Goal: Task Accomplishment & Management: Manage account settings

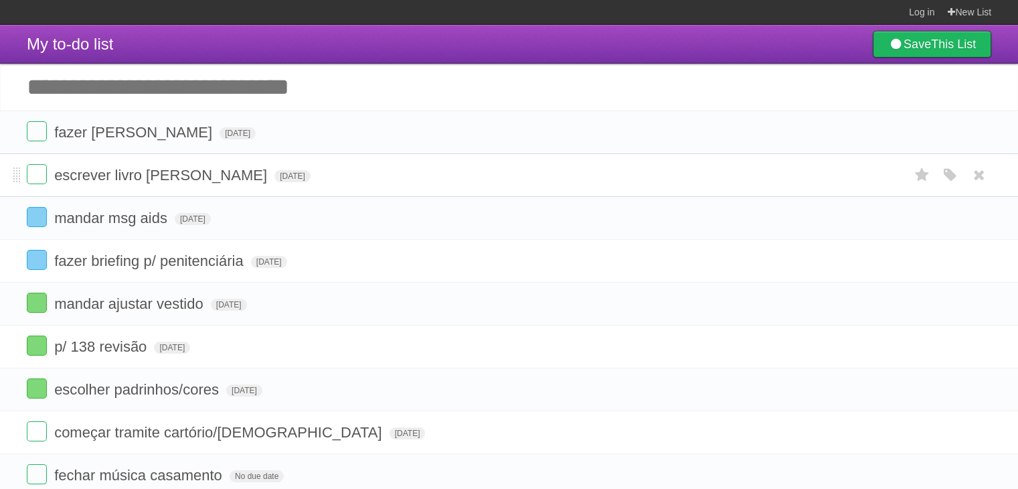
click at [484, 163] on li "escrever livro [PERSON_NAME][DATE] White Red Blue Green Purple Orange" at bounding box center [509, 175] width 1018 height 44
click at [484, 163] on li "escrever livro kelly Fri Nov 14 2025 White Red Blue Green Purple Orange" at bounding box center [509, 175] width 1018 height 44
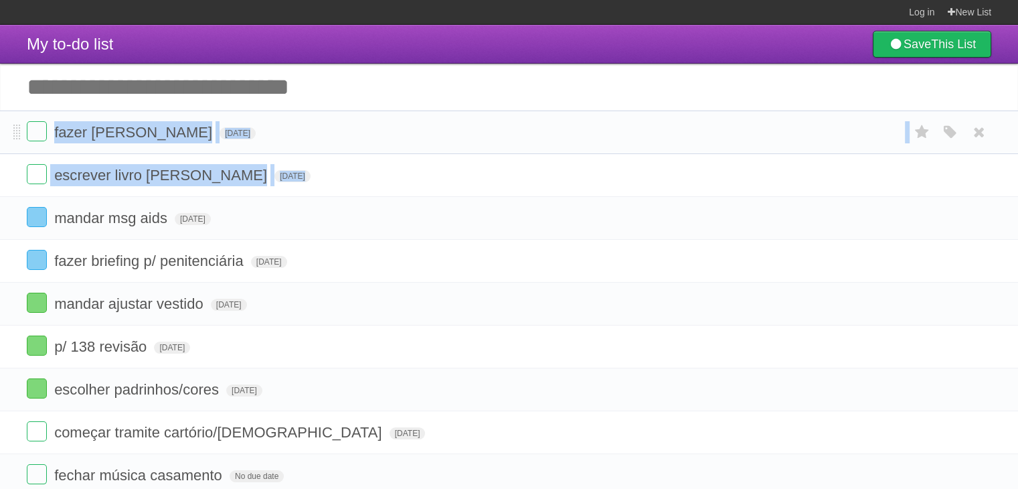
drag, startPoint x: 484, startPoint y: 163, endPoint x: 441, endPoint y: 124, distance: 57.8
click at [441, 124] on ul "fazer perguntas kelly Mon Oct 06 2025 White Red Blue Green Purple Orange escrev…" at bounding box center [509, 367] width 1018 height 515
click at [441, 124] on form "fazer perguntas kelly Mon Oct 06 2025 White Red Blue Green Purple Orange" at bounding box center [509, 132] width 965 height 22
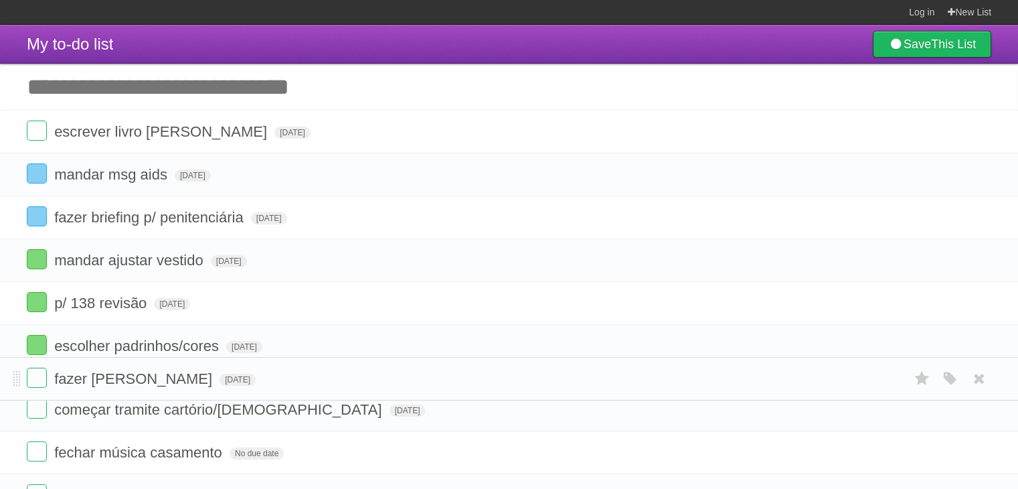
drag, startPoint x: 16, startPoint y: 134, endPoint x: 0, endPoint y: 378, distance: 244.9
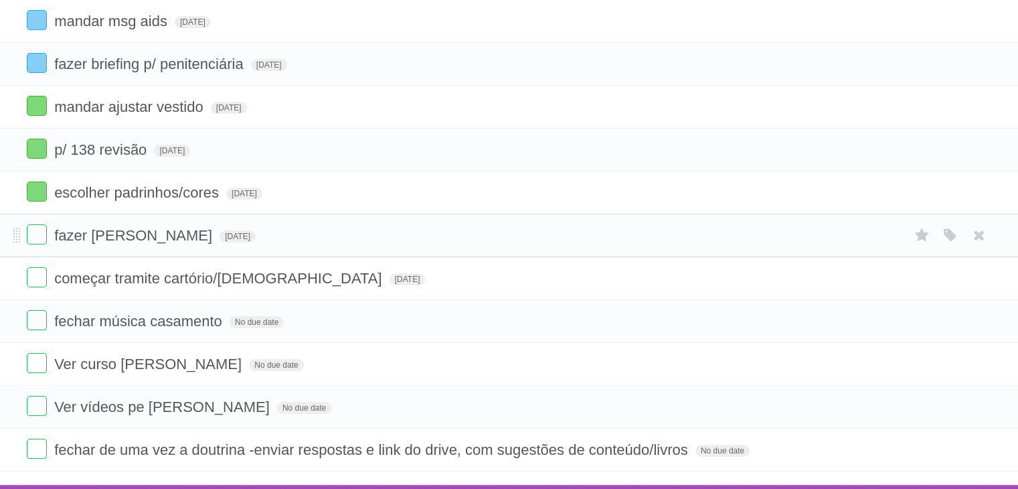
scroll to position [181, 0]
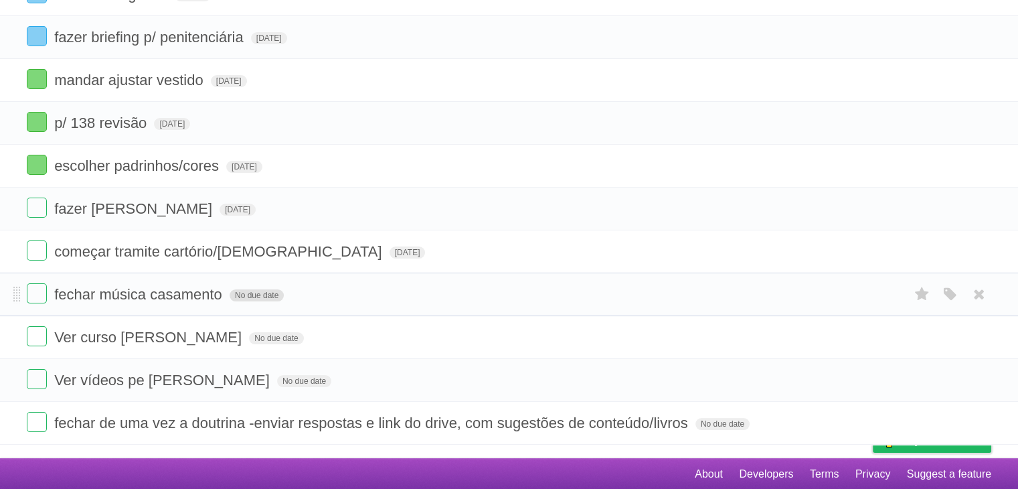
click at [269, 290] on span "No due date" at bounding box center [257, 295] width 54 height 12
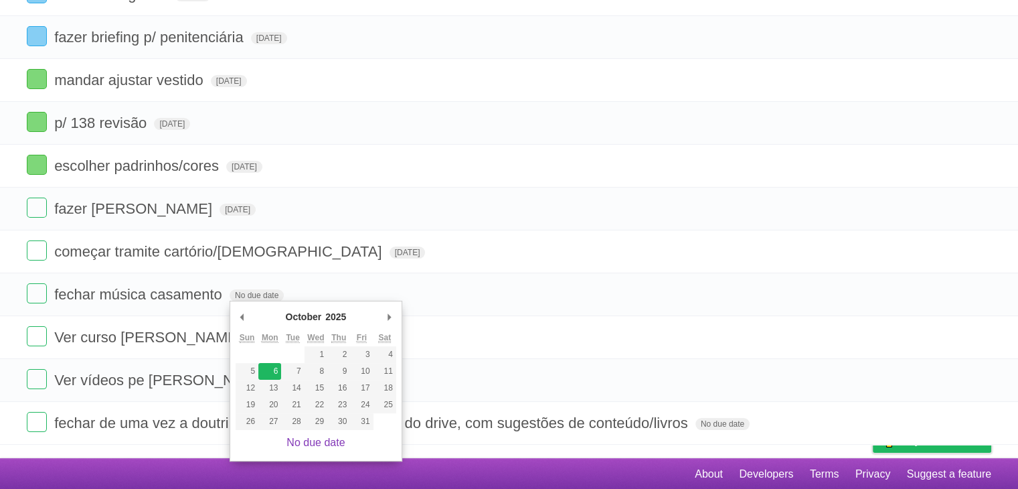
type span "[DATE]"
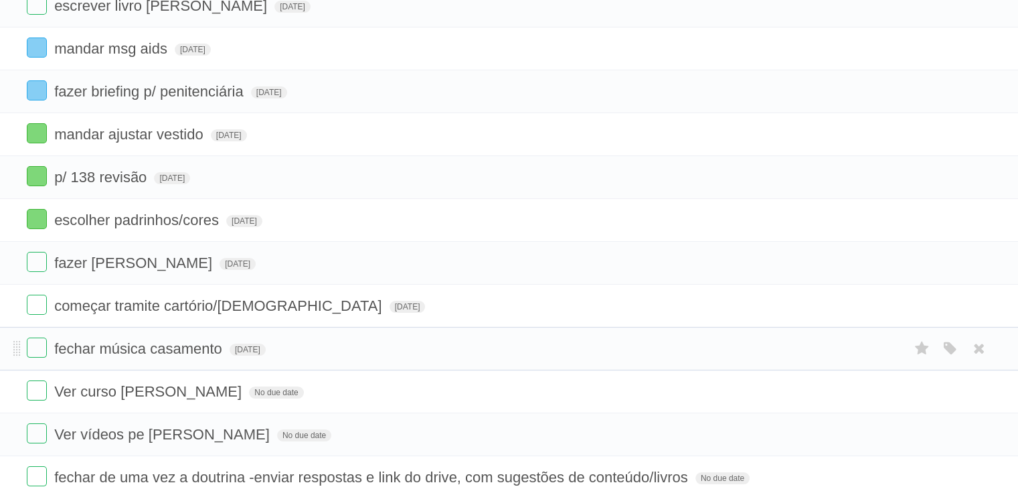
scroll to position [119, 0]
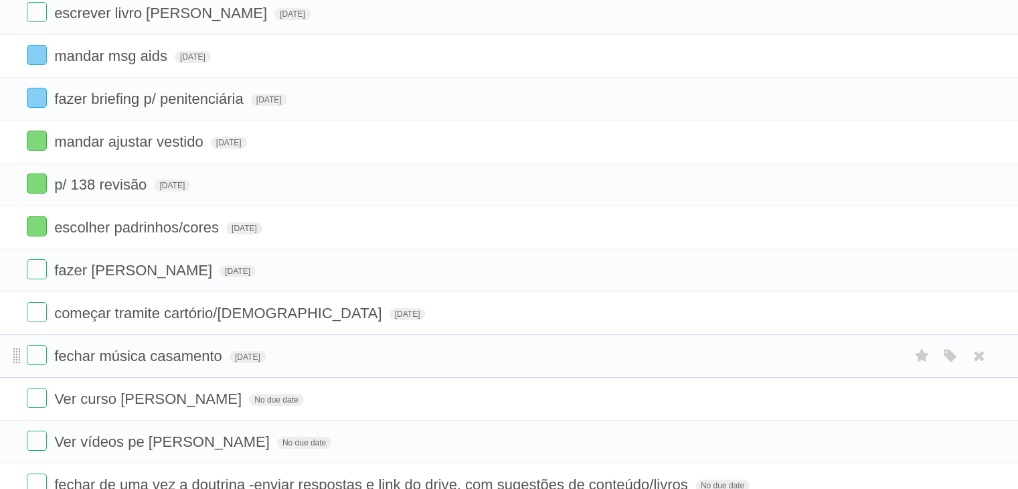
click at [14, 352] on span at bounding box center [16, 356] width 7 height 16
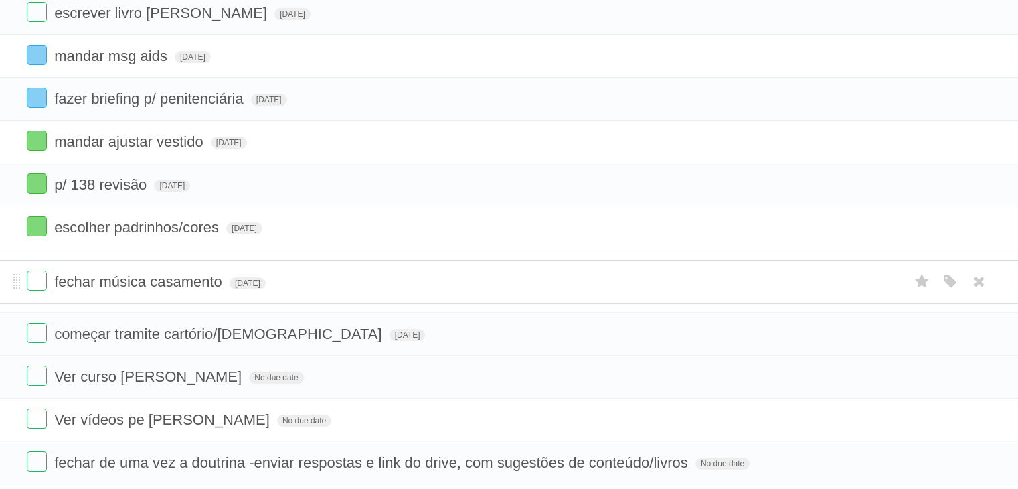
drag, startPoint x: 14, startPoint y: 352, endPoint x: 6, endPoint y: 280, distance: 72.7
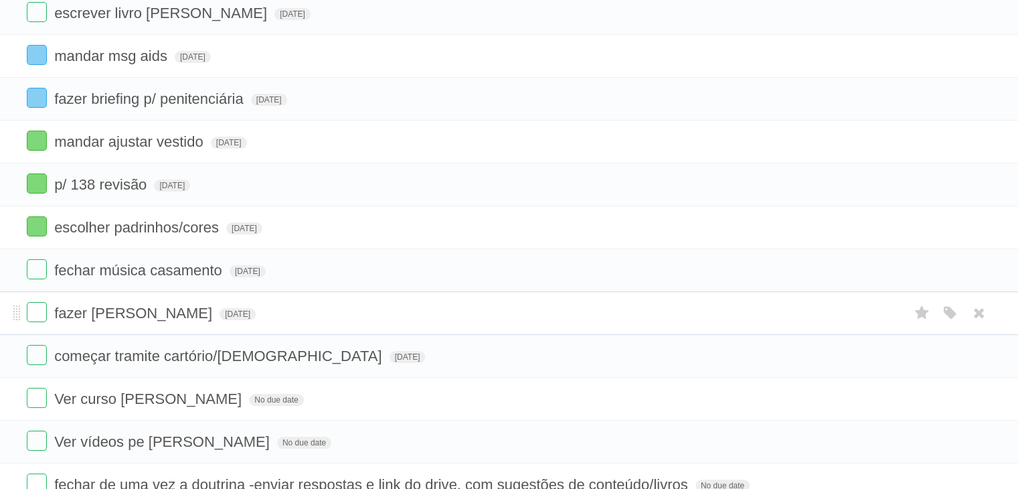
scroll to position [181, 0]
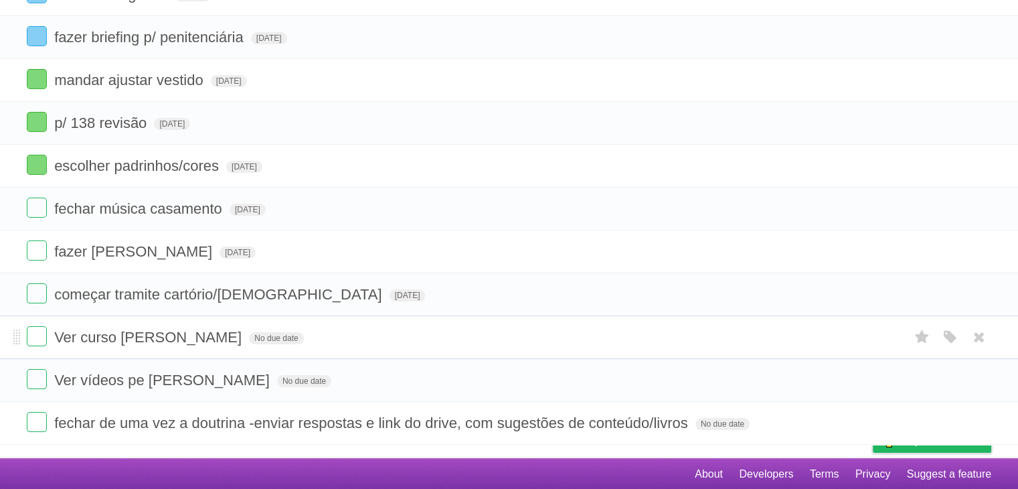
click at [361, 345] on form "Ver curso Kariny noivado No due date White Red Blue Green Purple Orange" at bounding box center [509, 337] width 965 height 22
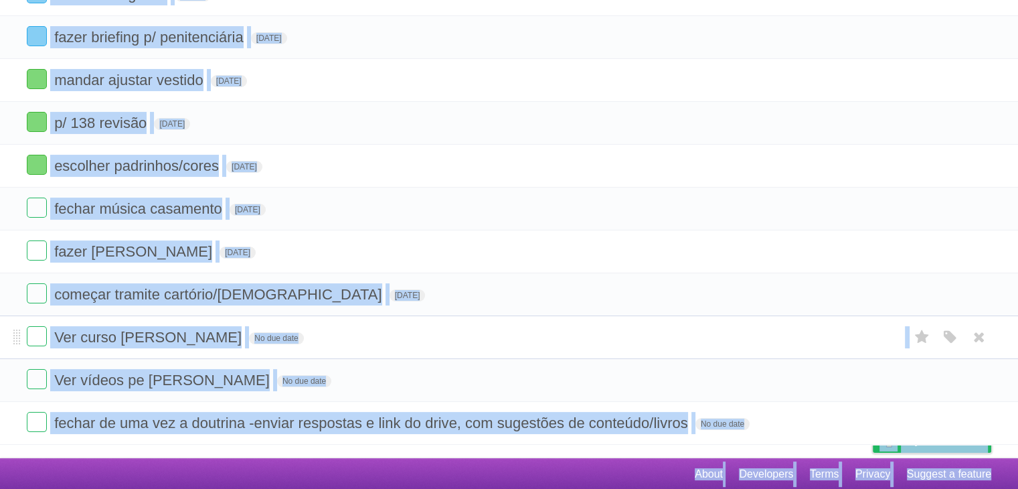
click at [361, 345] on form "Ver curso Kariny noivado No due date White Red Blue Green Purple Orange" at bounding box center [509, 337] width 965 height 22
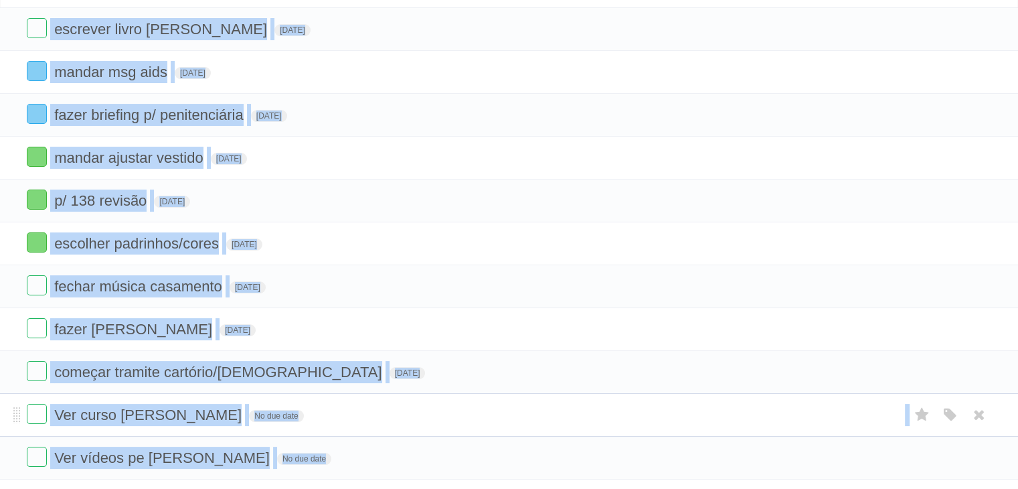
scroll to position [0, 0]
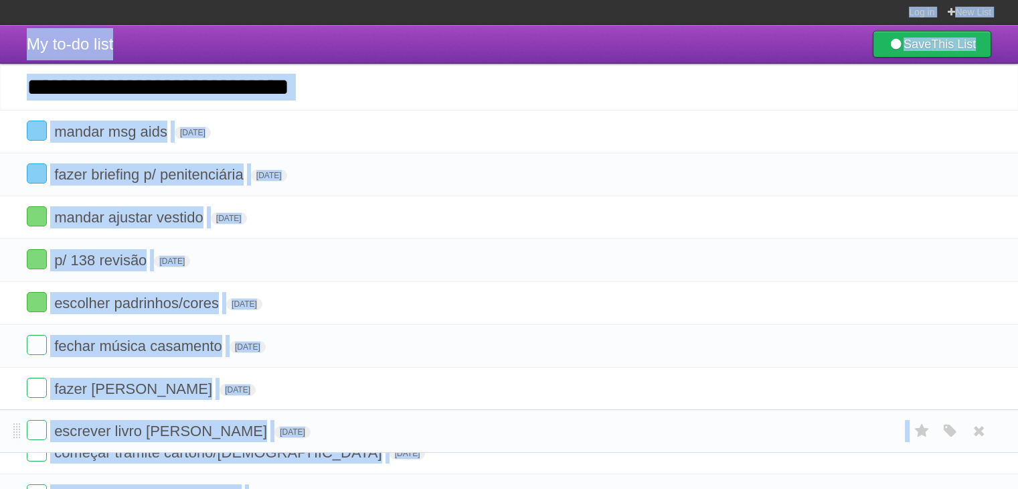
drag, startPoint x: 13, startPoint y: 127, endPoint x: 8, endPoint y: 424, distance: 297.9
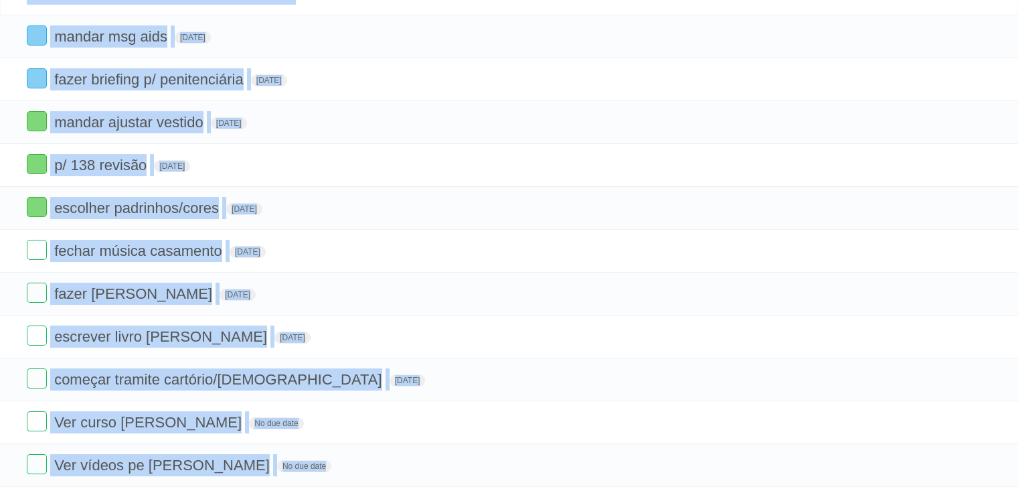
scroll to position [96, 0]
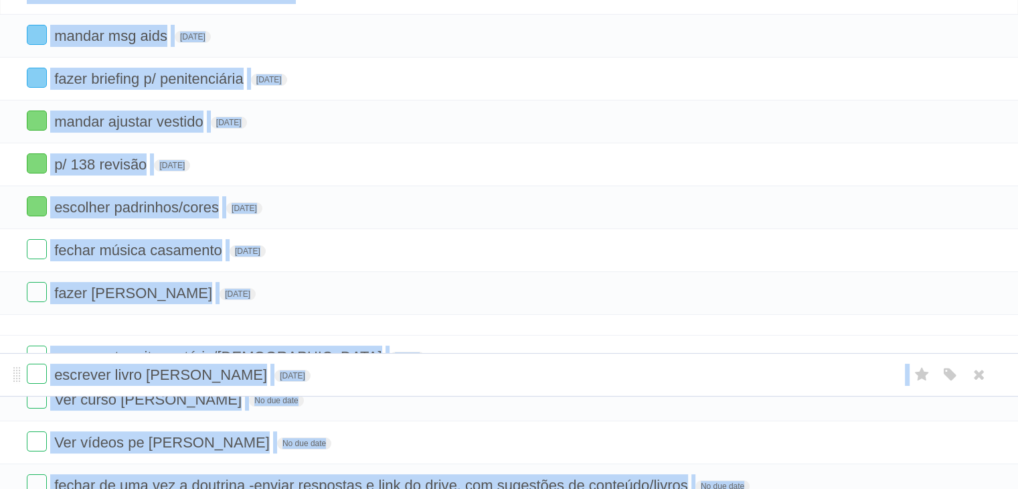
drag, startPoint x: 13, startPoint y: 334, endPoint x: 12, endPoint y: 385, distance: 50.9
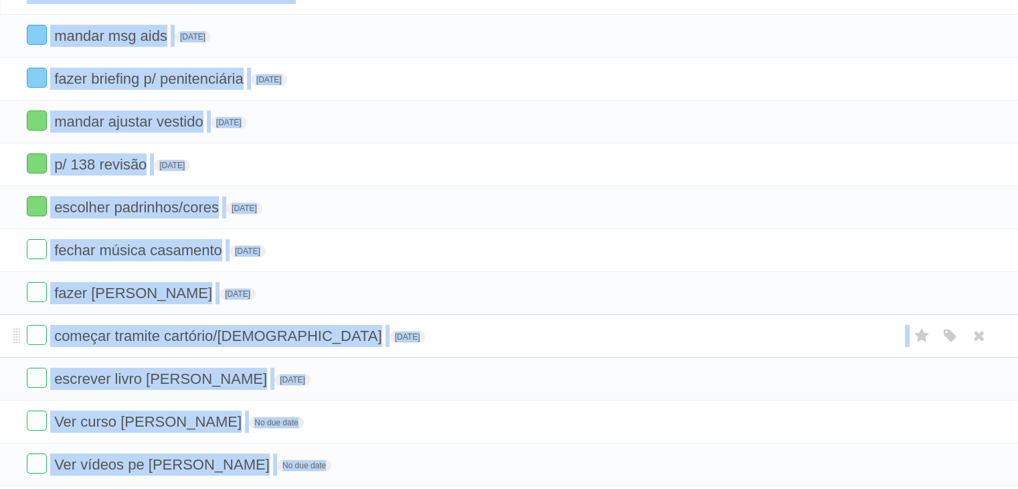
click at [471, 349] on li "começar tramite cartório/igreja Mon Oct 20 2025 White Red Blue Green Purple Ora…" at bounding box center [509, 336] width 1018 height 44
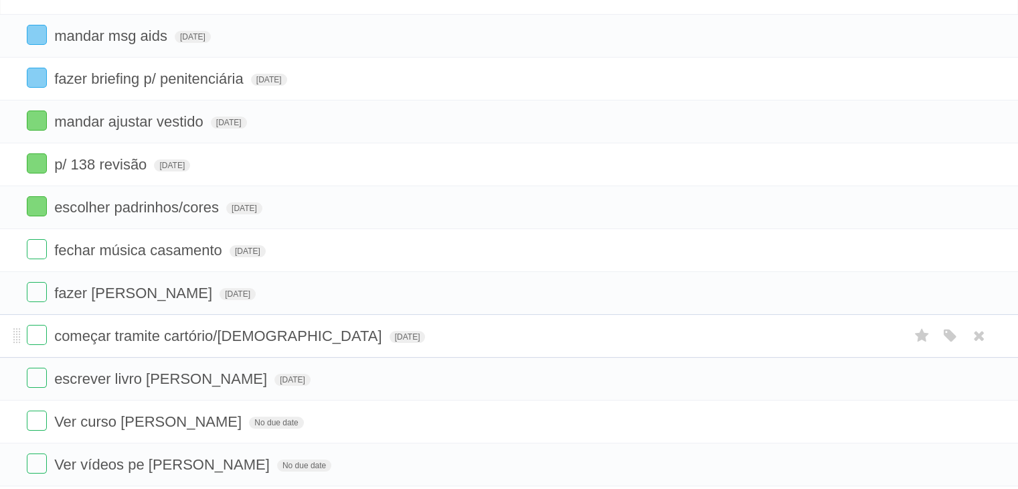
scroll to position [0, 0]
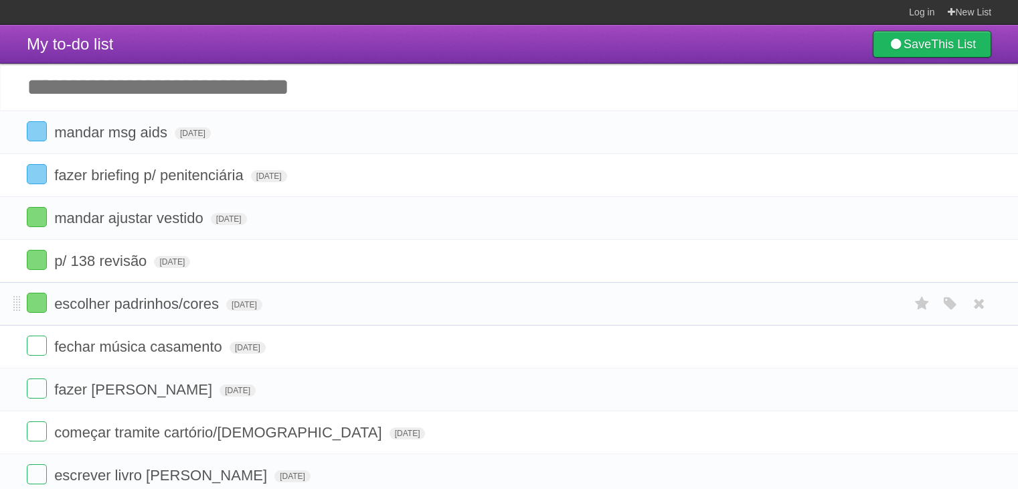
click at [546, 311] on form "escolher padrinhos/cores Tue Sep 30 2025 White Red Blue Green Purple Orange" at bounding box center [509, 304] width 965 height 22
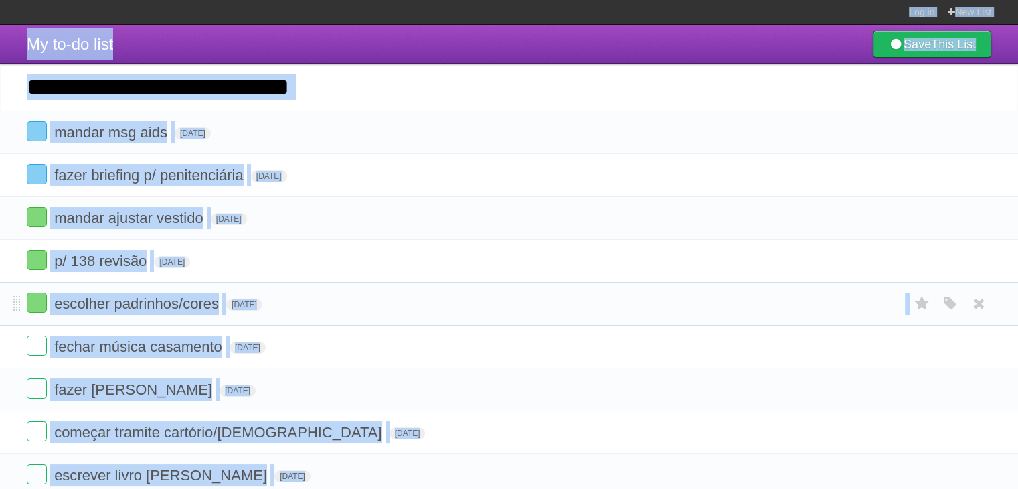
click at [546, 311] on form "escolher padrinhos/cores Tue Sep 30 2025 White Red Blue Green Purple Orange" at bounding box center [509, 304] width 965 height 22
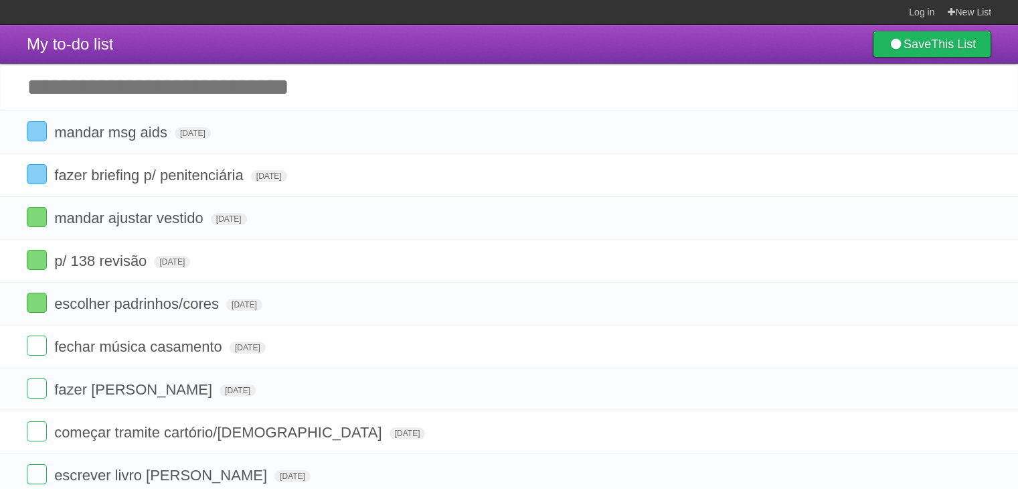
click at [242, 88] on input "Add another task" at bounding box center [509, 87] width 1018 height 47
type input "**********"
click input "*********" at bounding box center [0, 0] width 0 height 0
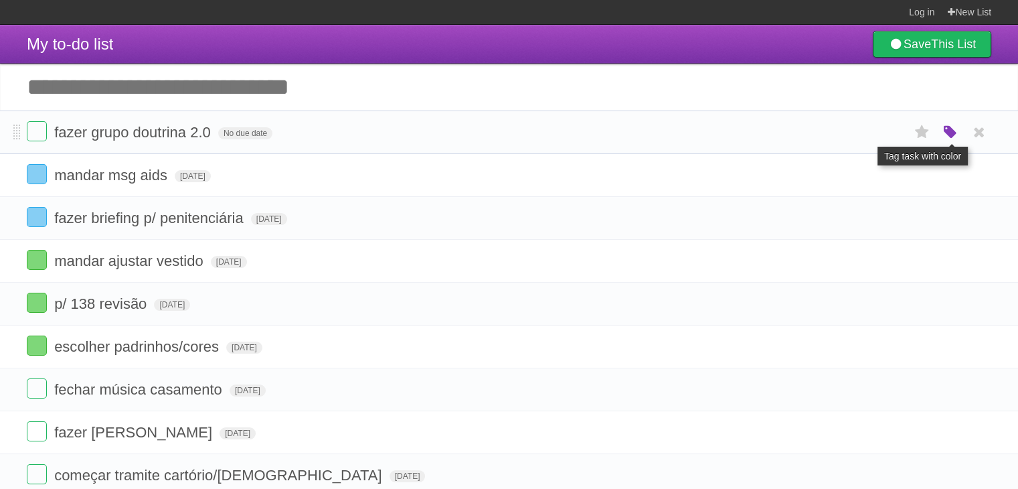
click at [941, 129] on icon "button" at bounding box center [950, 132] width 19 height 17
click at [841, 137] on label "Blue" at bounding box center [838, 132] width 15 height 15
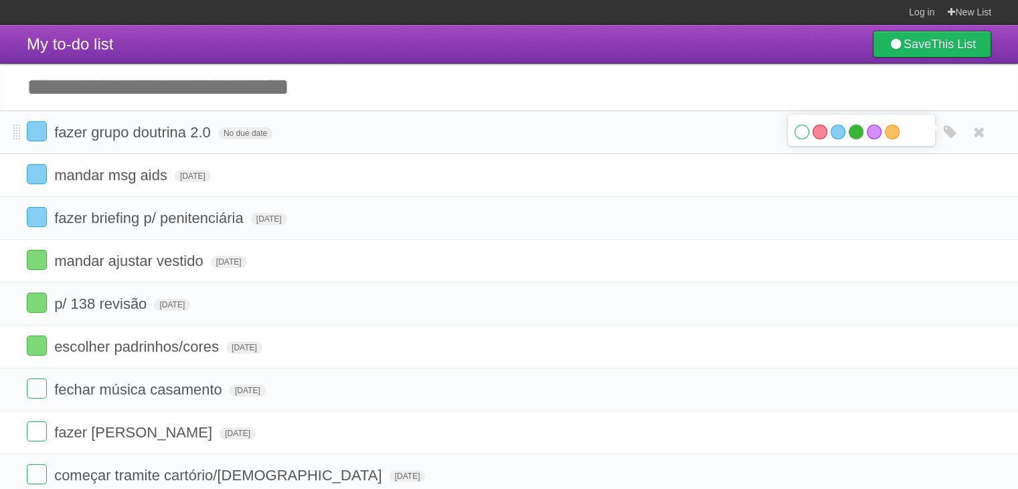
click at [851, 129] on label "Green" at bounding box center [856, 132] width 15 height 15
click at [251, 129] on span "No due date" at bounding box center [245, 133] width 54 height 12
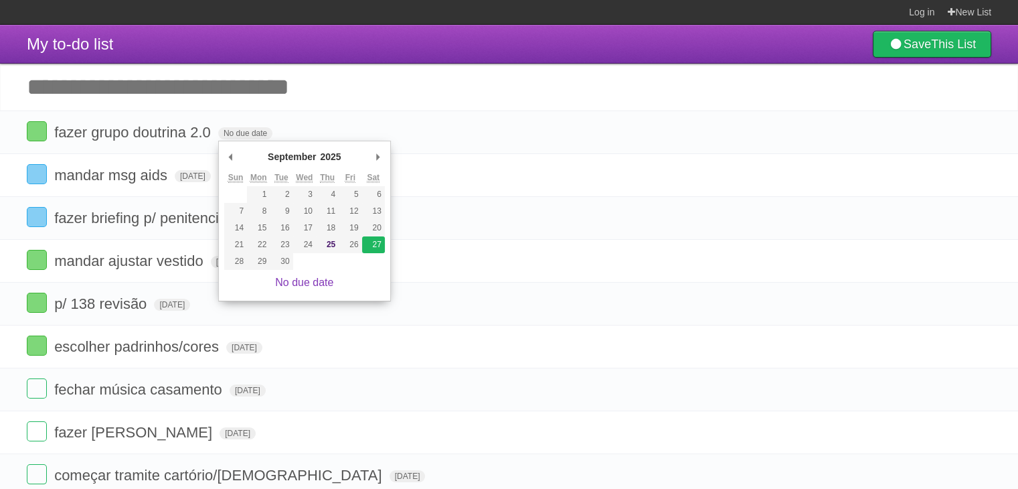
type span "Sat Sep 27 2025"
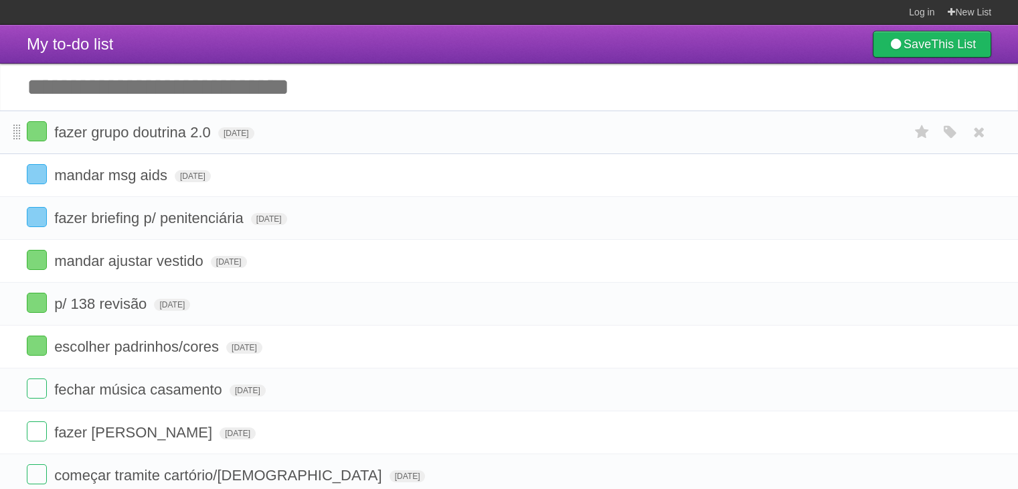
click at [17, 129] on span at bounding box center [16, 133] width 7 height 16
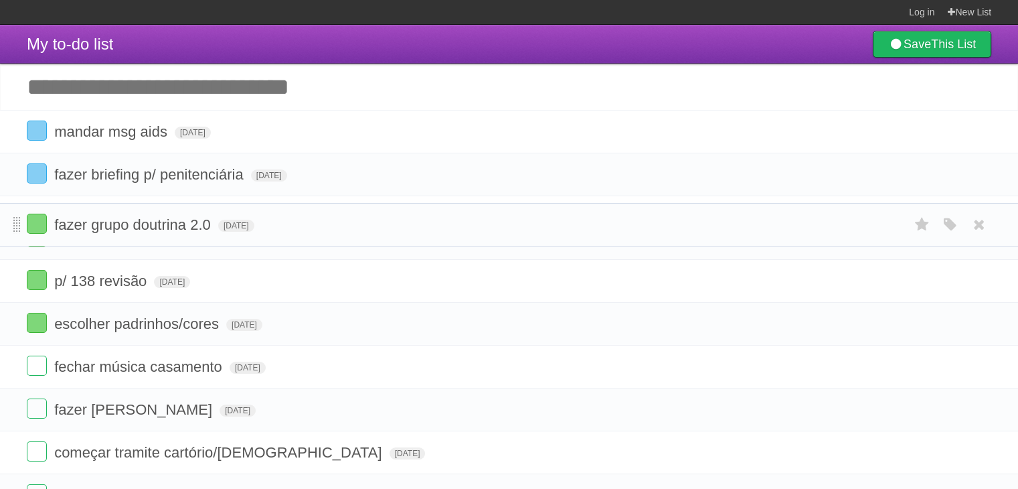
drag, startPoint x: 17, startPoint y: 129, endPoint x: 14, endPoint y: 222, distance: 92.4
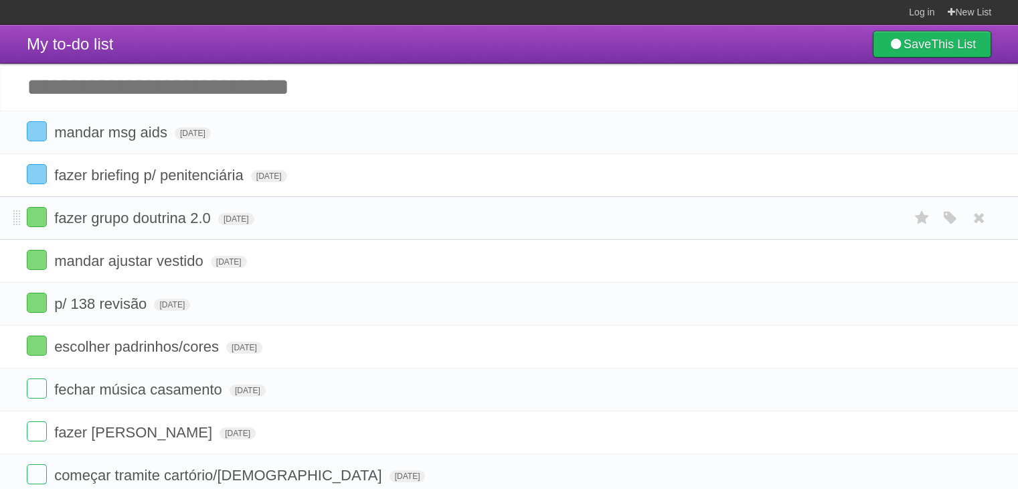
click at [576, 206] on li "fazer grupo doutrina 2.0 Sat Sep 27 2025 White Red Blue Green Purple Orange" at bounding box center [509, 218] width 1018 height 44
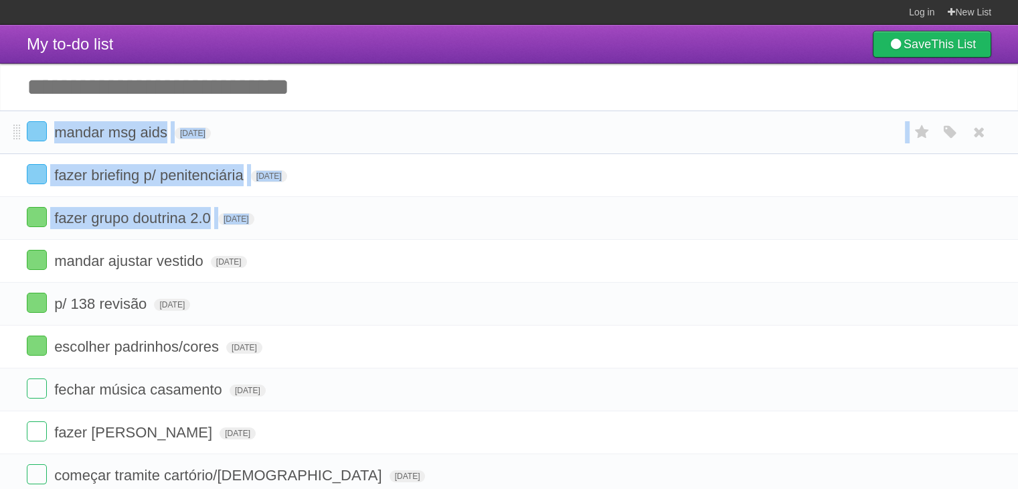
drag, startPoint x: 576, startPoint y: 206, endPoint x: 480, endPoint y: 125, distance: 125.4
click at [480, 125] on ul "mandar msg aids Thu Sep 25 2025 White Red Blue Green Purple Orange fazer briefi…" at bounding box center [509, 389] width 1018 height 558
click at [480, 125] on form "mandar msg aids Thu Sep 25 2025 White Red Blue Green Purple Orange" at bounding box center [509, 132] width 965 height 22
